Goal: Transaction & Acquisition: Purchase product/service

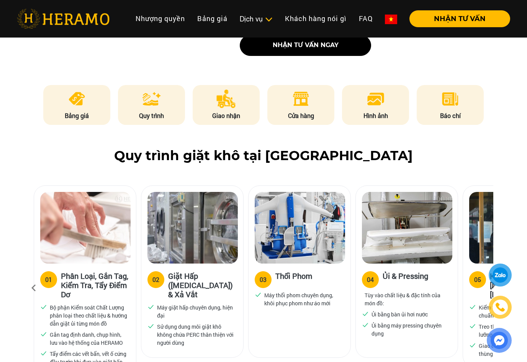
scroll to position [460, 0]
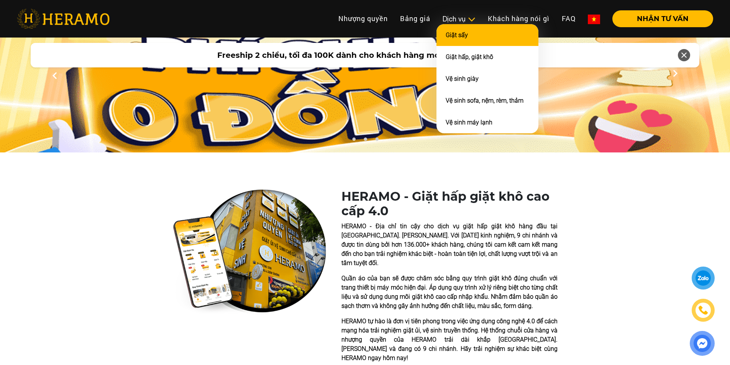
click at [460, 38] on link "Giặt sấy" at bounding box center [457, 34] width 22 height 7
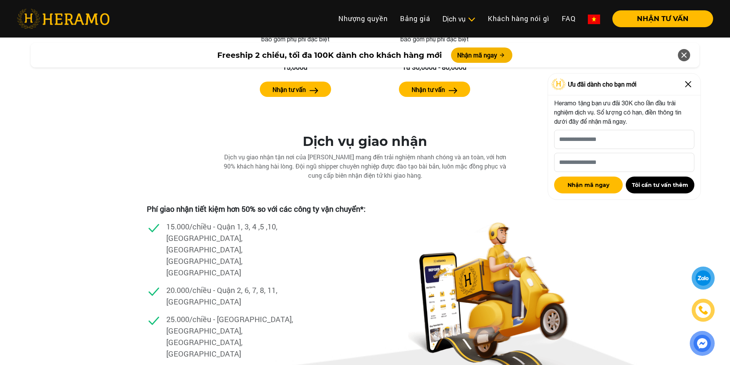
scroll to position [1280, 0]
